Goal: Check status

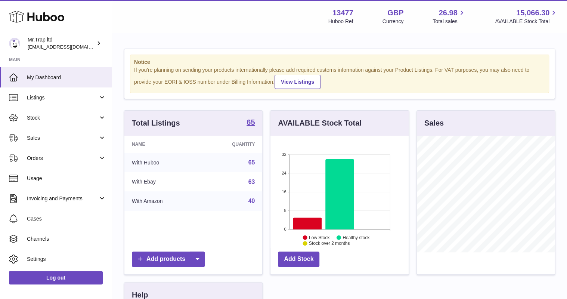
scroll to position [117, 138]
click at [65, 139] on span "Sales" at bounding box center [62, 138] width 71 height 7
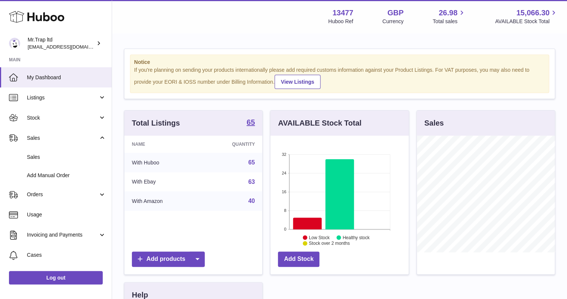
click at [67, 154] on span "Sales" at bounding box center [66, 157] width 79 height 7
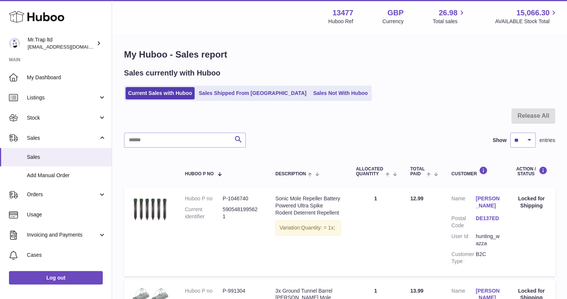
click at [311, 90] on link "Sales Not With Huboo" at bounding box center [341, 93] width 60 height 12
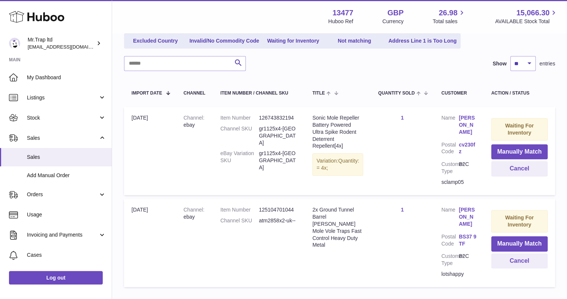
scroll to position [120, 0]
